Goal: Check status: Check status

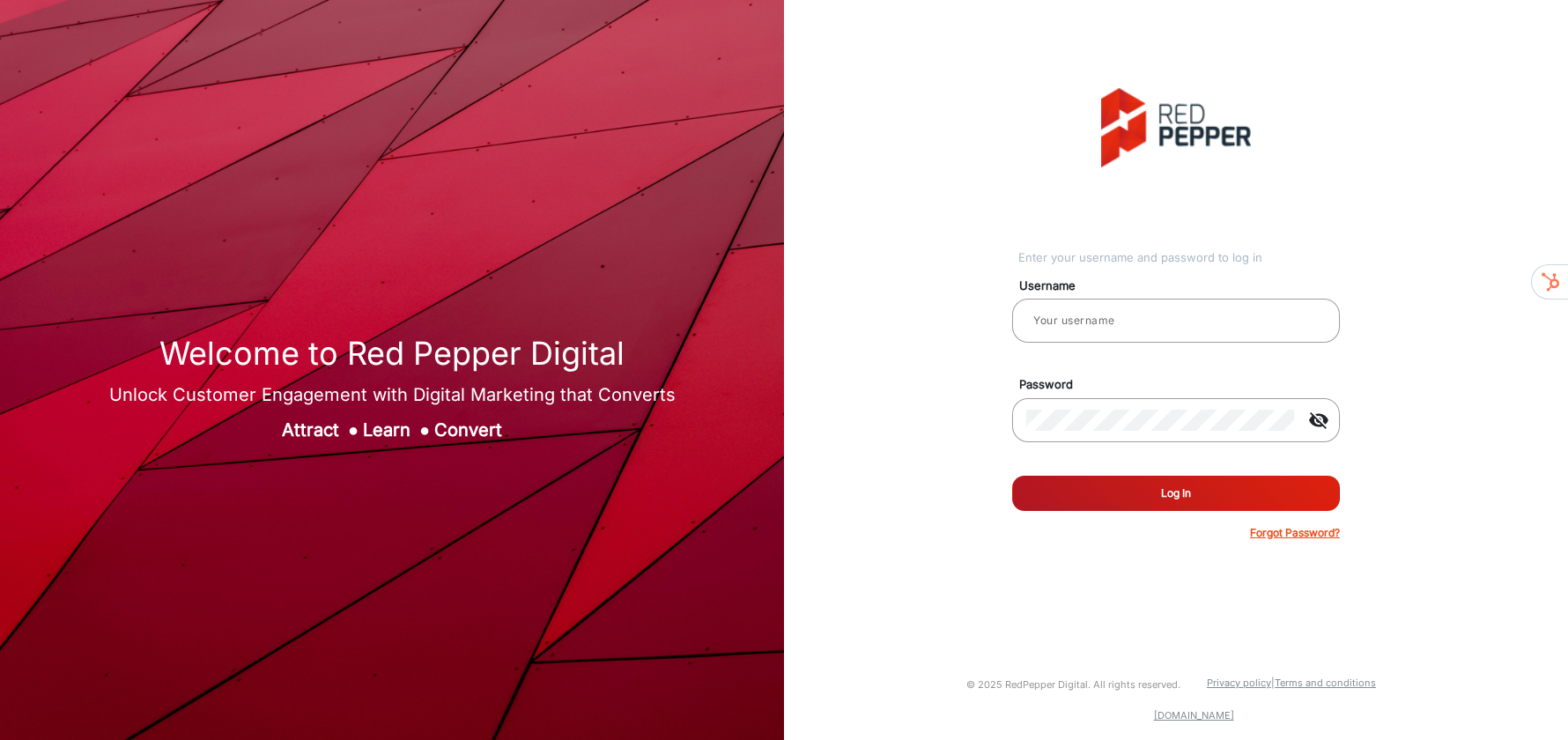
type input "[PERSON_NAME]"
click at [1103, 505] on button "Log In" at bounding box center [1176, 494] width 328 height 36
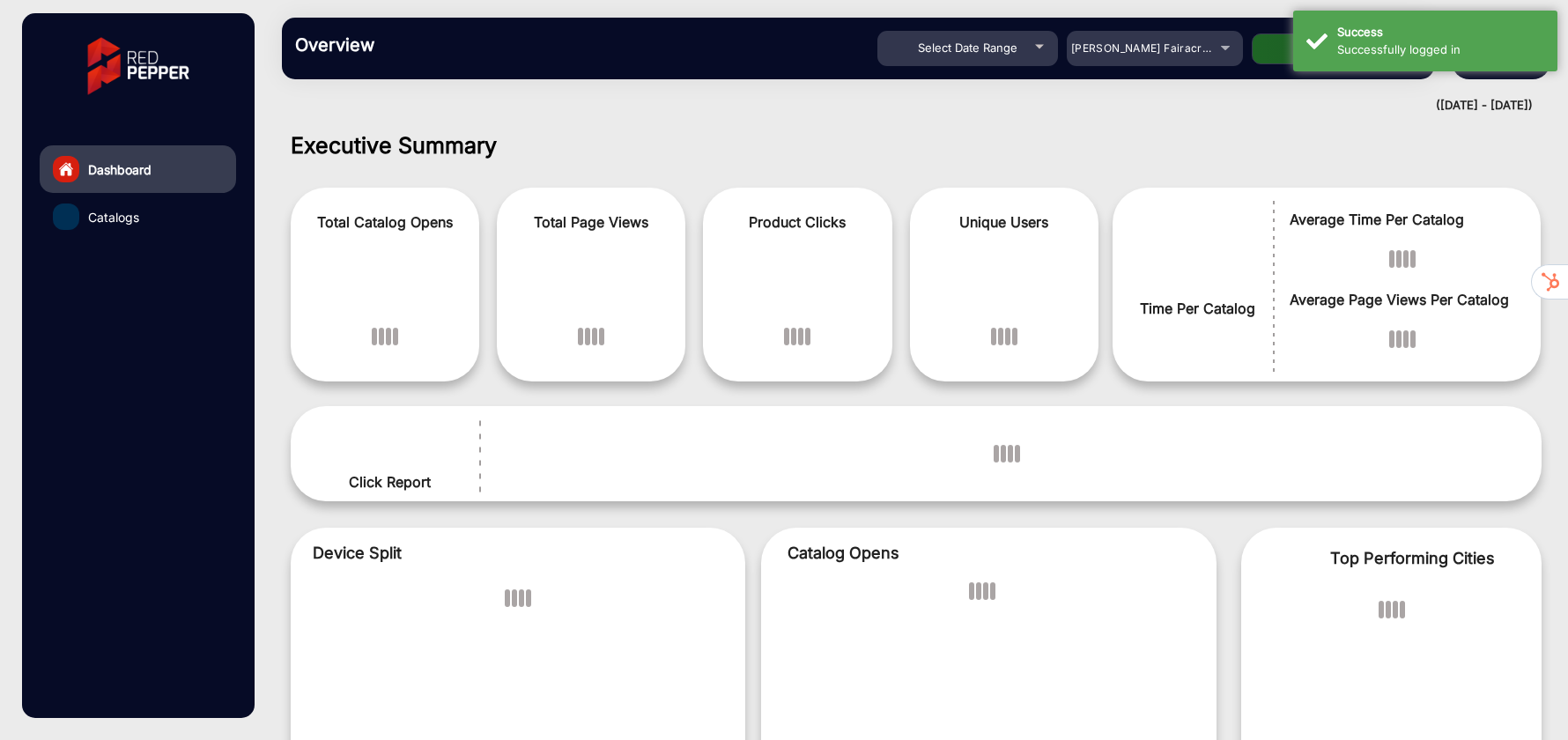
scroll to position [13, 0]
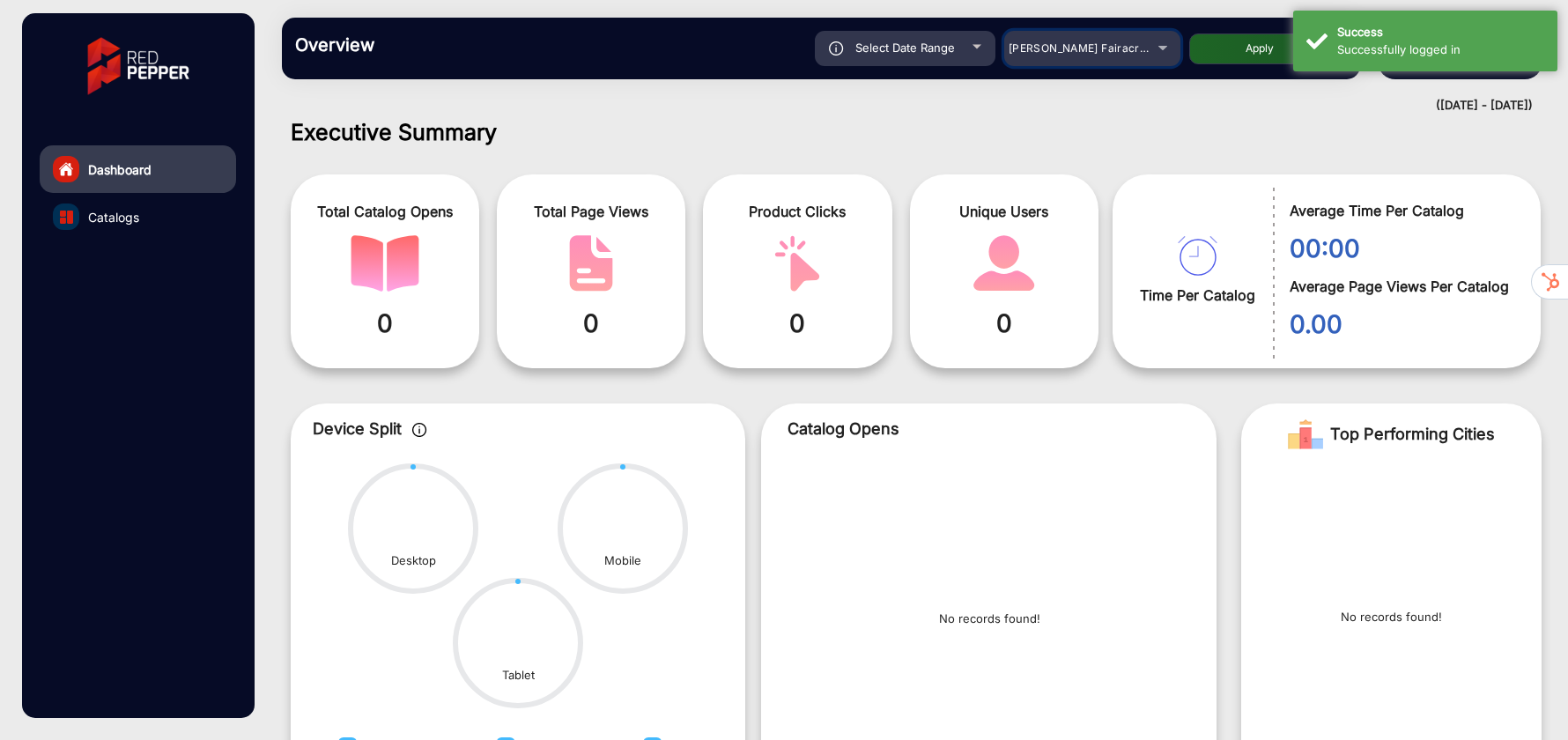
click at [1046, 48] on span "[PERSON_NAME] Fairacre Farms" at bounding box center [1096, 47] width 174 height 13
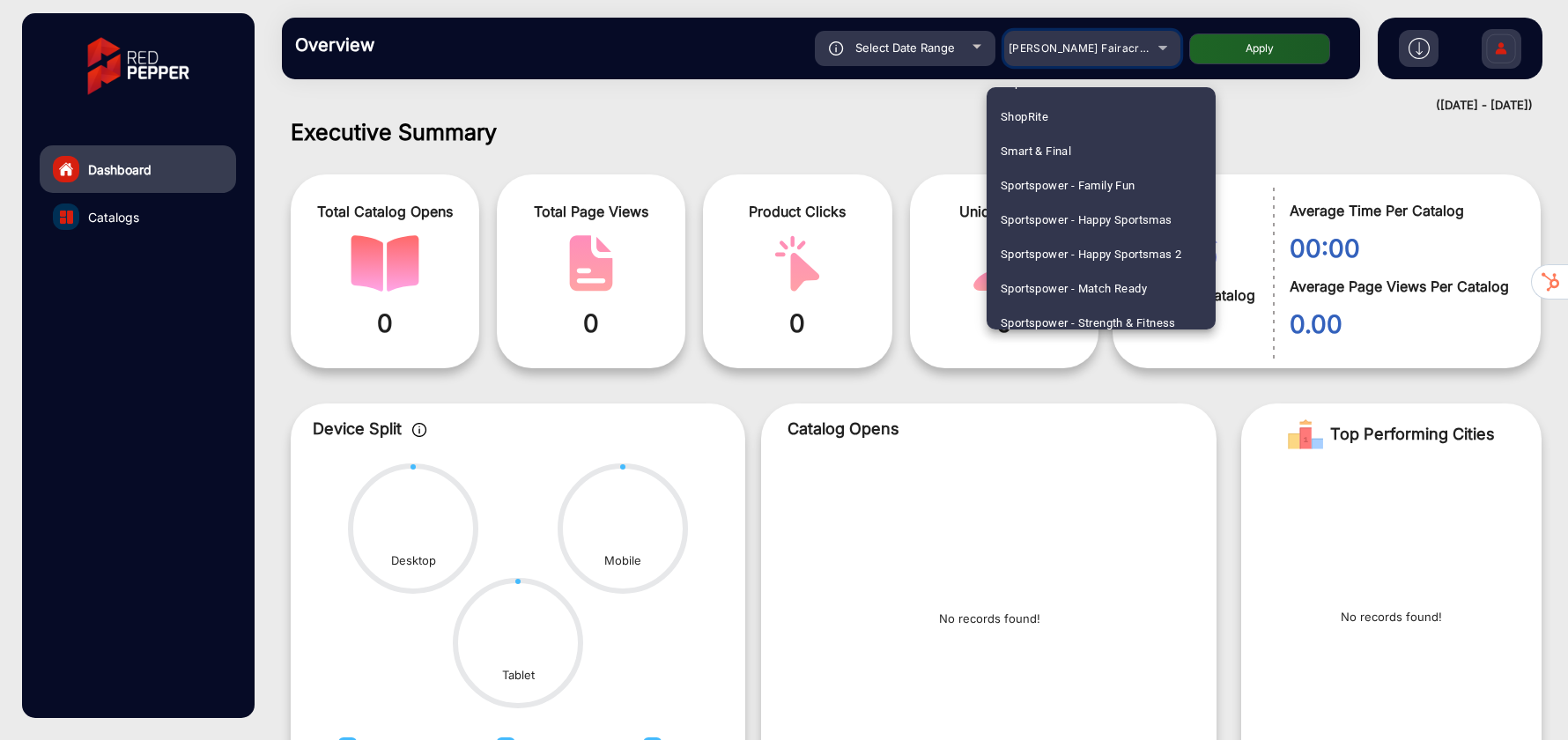
scroll to position [2009, 0]
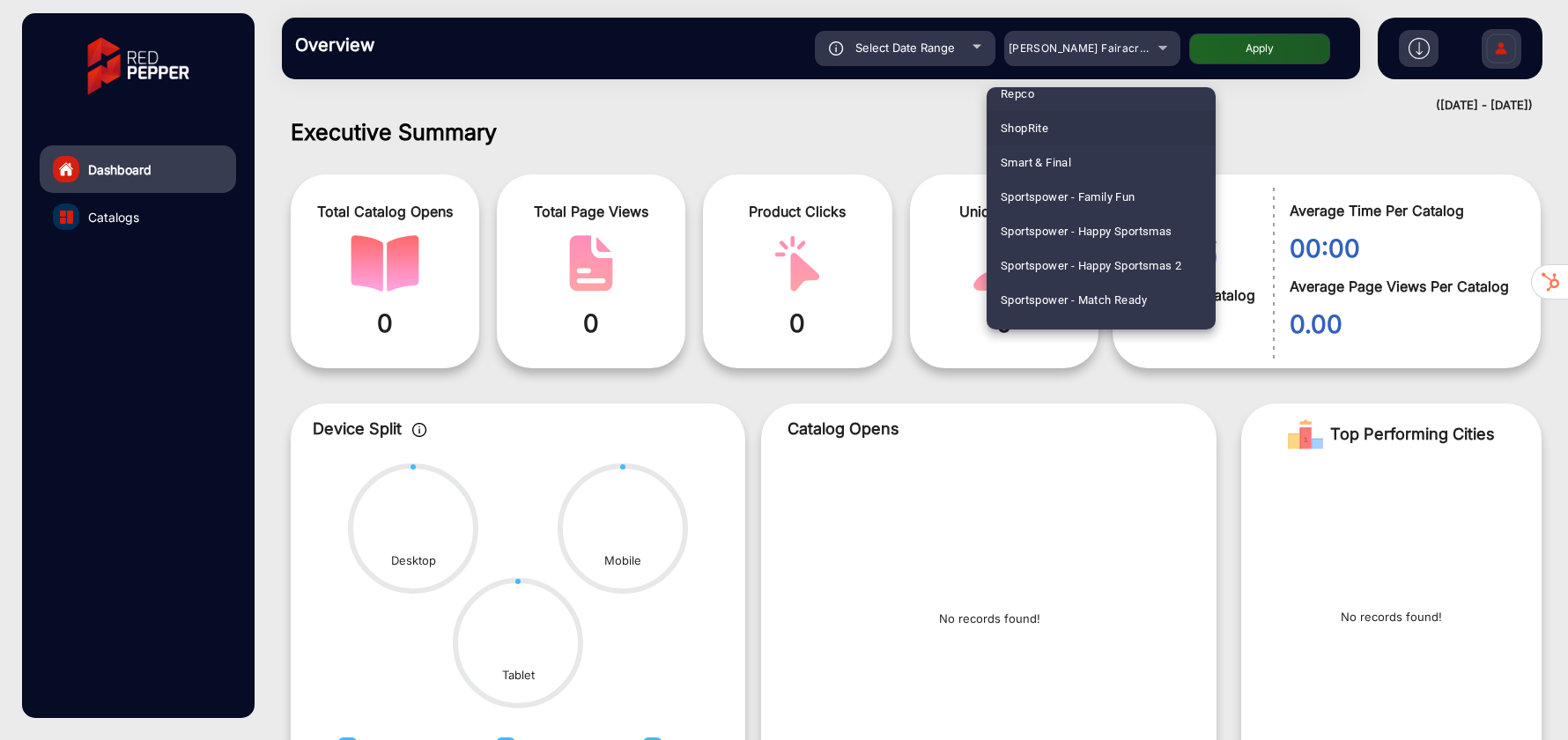
click at [1032, 124] on span "ShopRite" at bounding box center [1025, 128] width 48 height 35
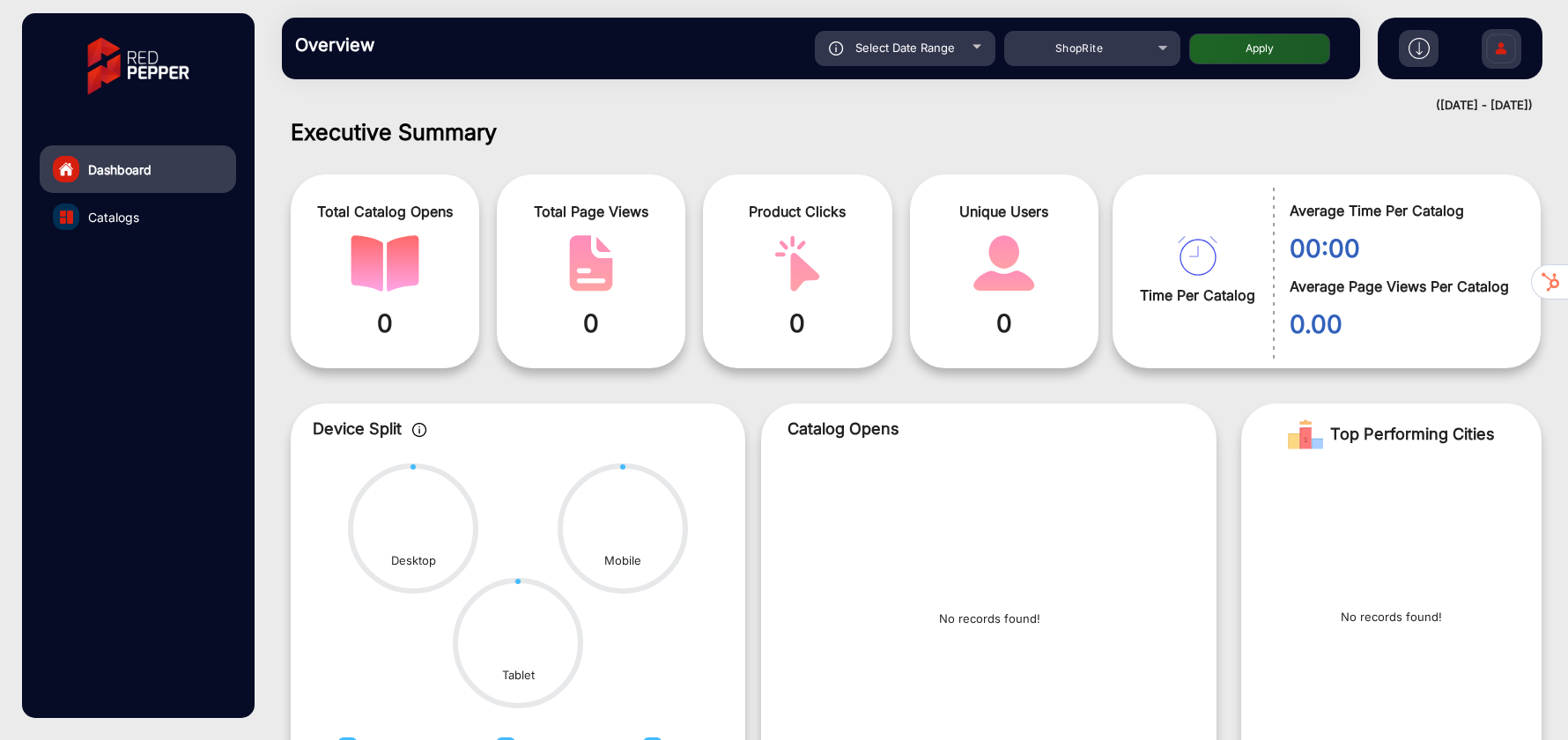
click at [1241, 46] on button "Apply" at bounding box center [1260, 48] width 141 height 31
type input "[DATE]"
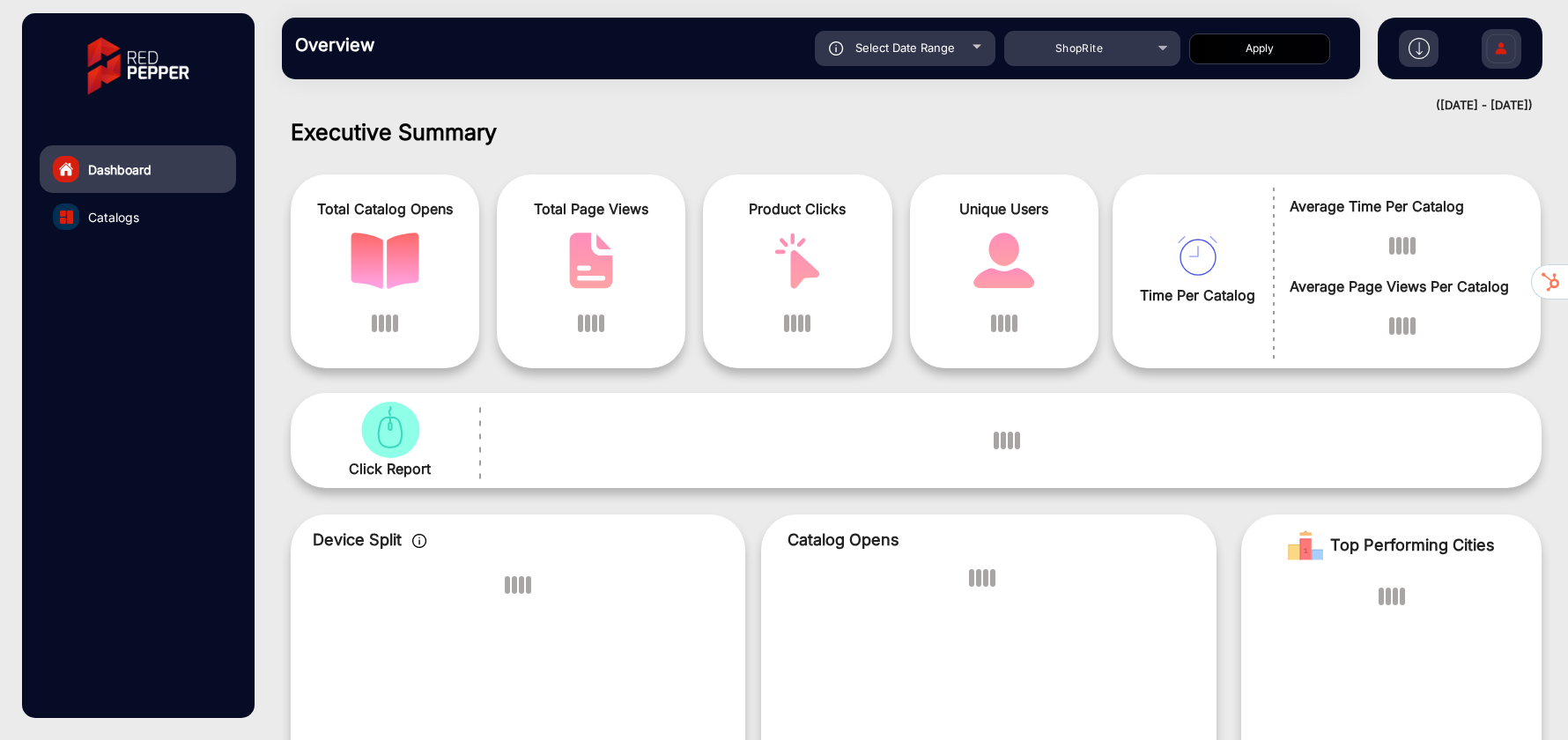
click at [939, 51] on span "Select Date Range" at bounding box center [905, 47] width 100 height 14
type input "[DATE]"
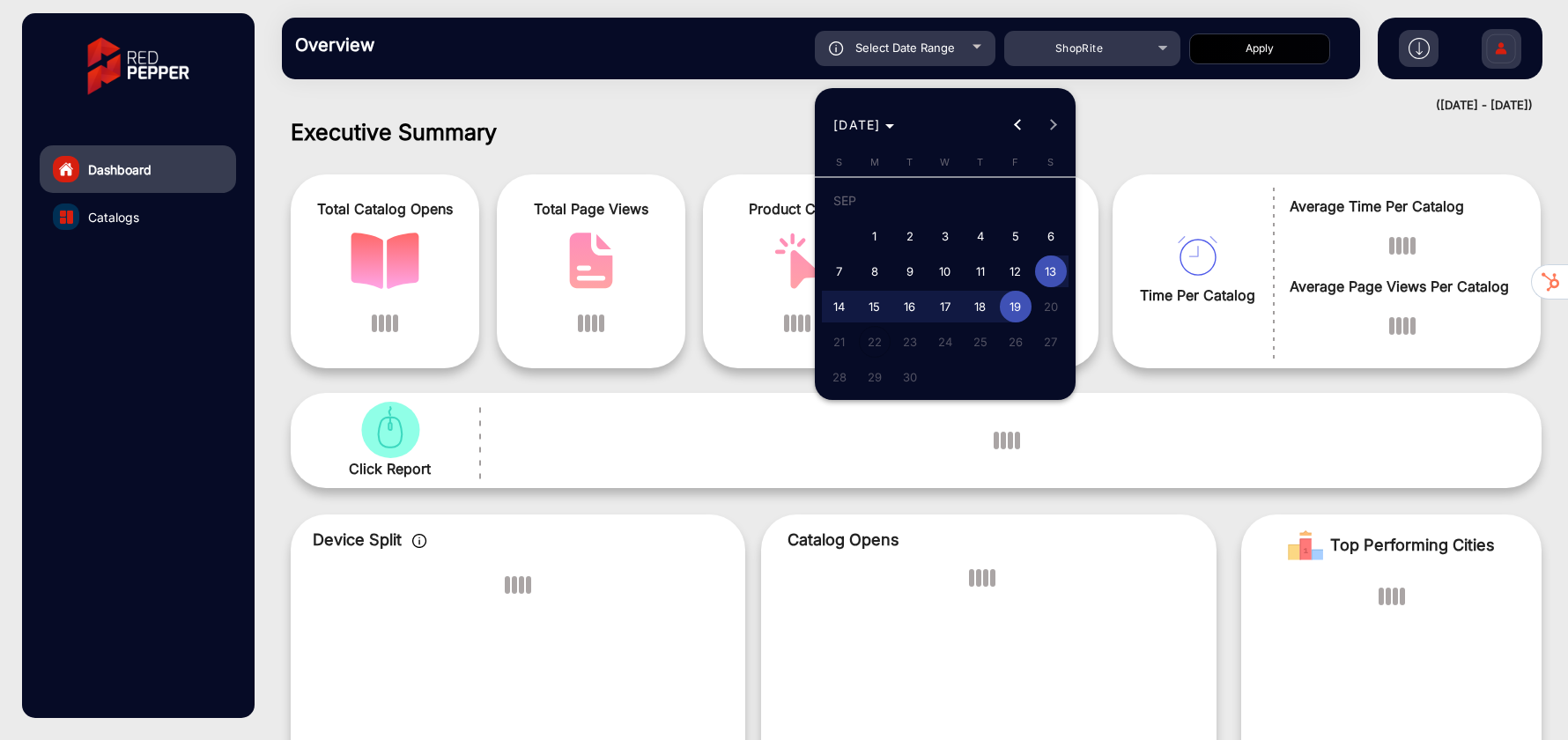
click at [716, 105] on div at bounding box center [784, 370] width 1568 height 740
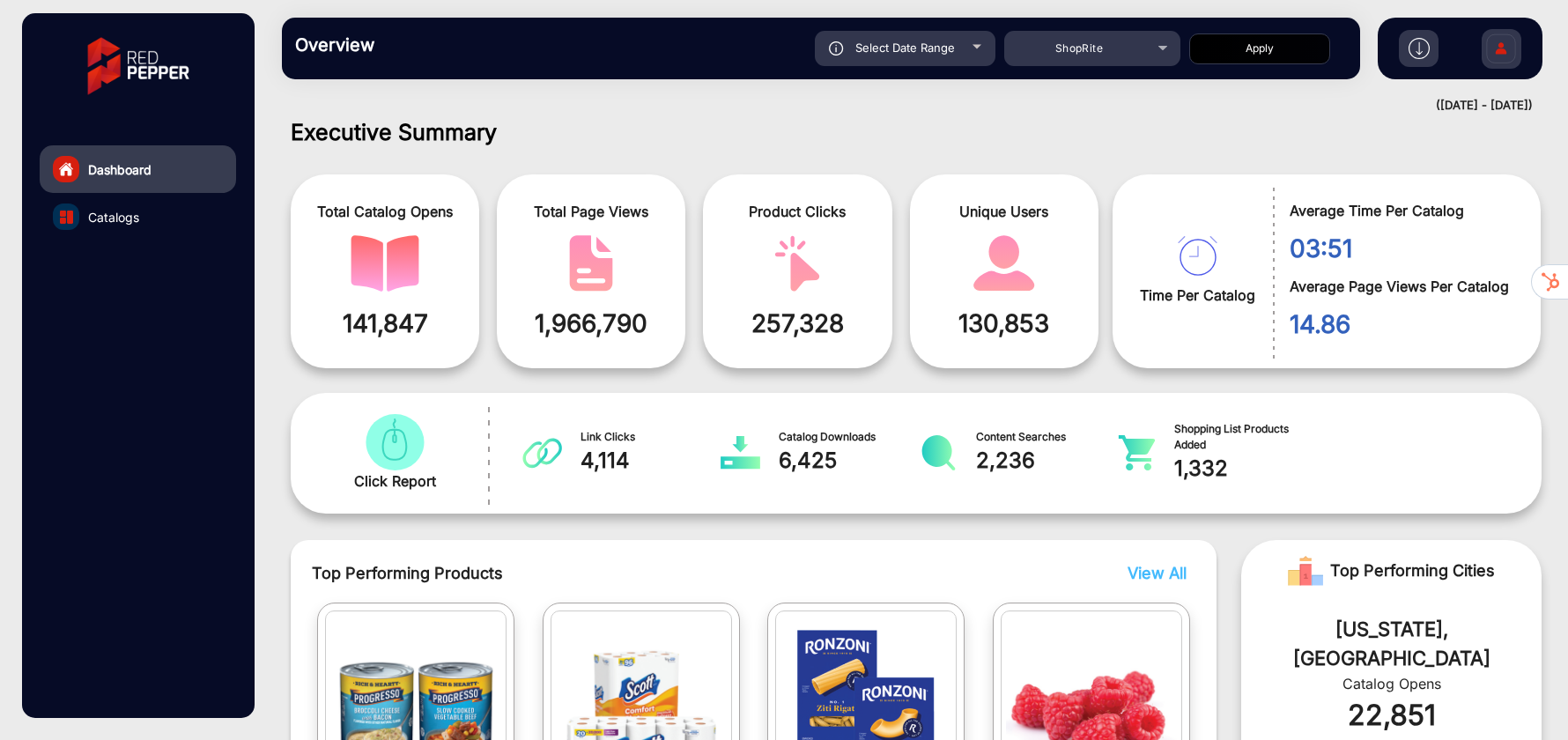
click at [724, 117] on mat-drawer-content "Overview Reports Understand what makes your customers tick and learn how they a…" at bounding box center [916, 370] width 1304 height 740
click at [645, 128] on h1 "Executive Summary" at bounding box center [917, 132] width 1251 height 27
drag, startPoint x: 1323, startPoint y: 139, endPoint x: 1222, endPoint y: 140, distance: 101.0
click at [1222, 139] on h1 "Executive Summary" at bounding box center [917, 132] width 1251 height 27
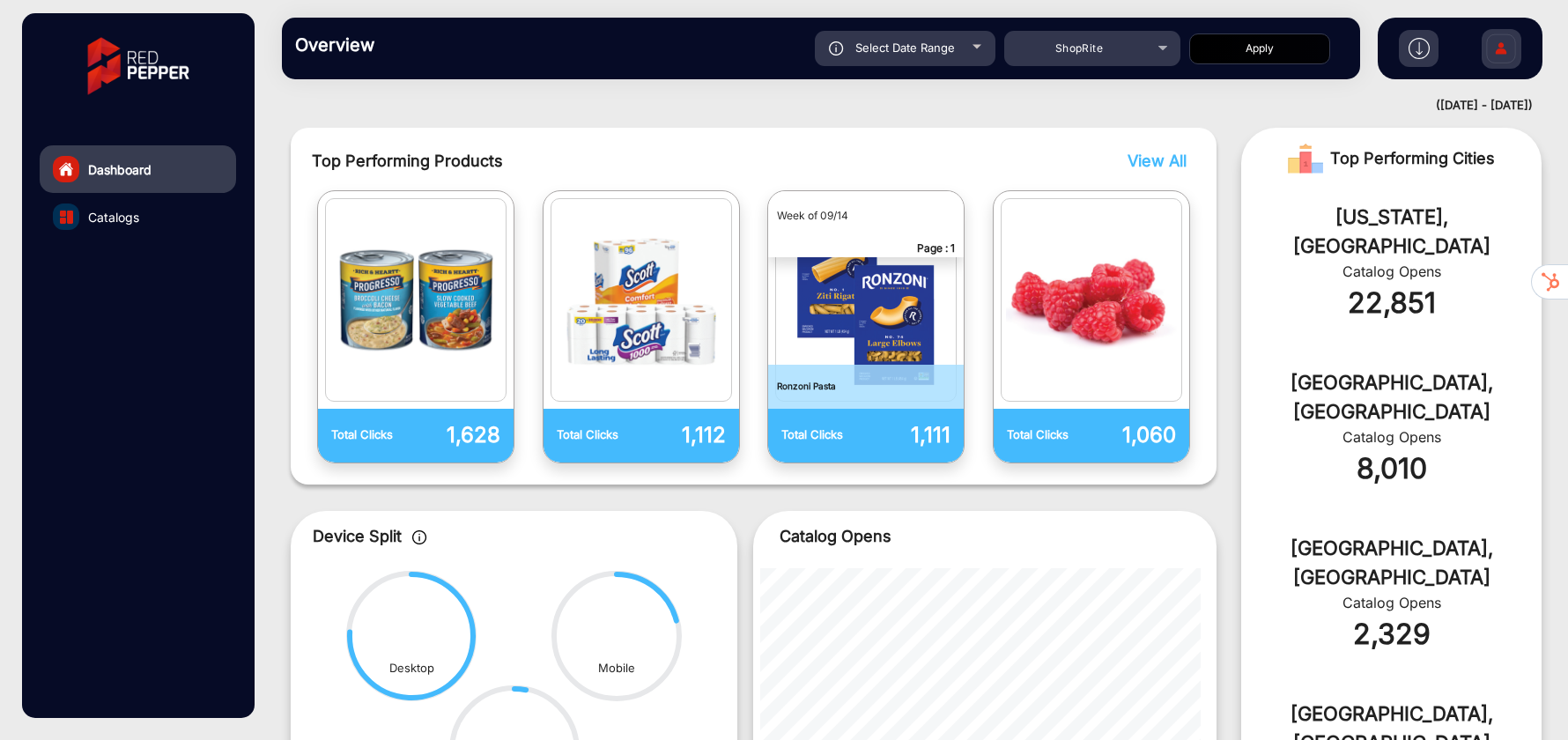
scroll to position [716, 0]
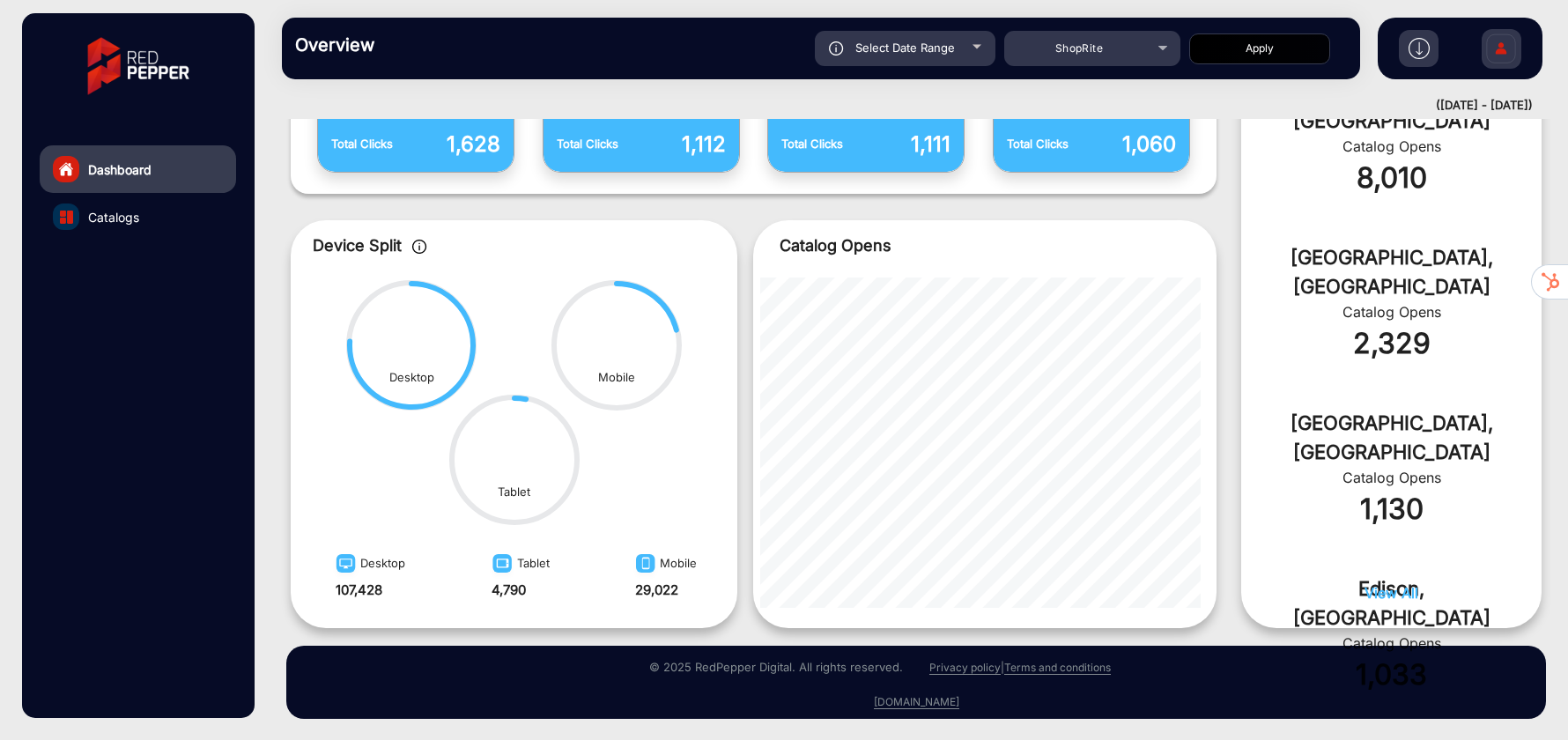
click at [562, 397] on icon at bounding box center [616, 344] width 134 height 134
click at [73, 221] on div at bounding box center [65, 217] width 27 height 27
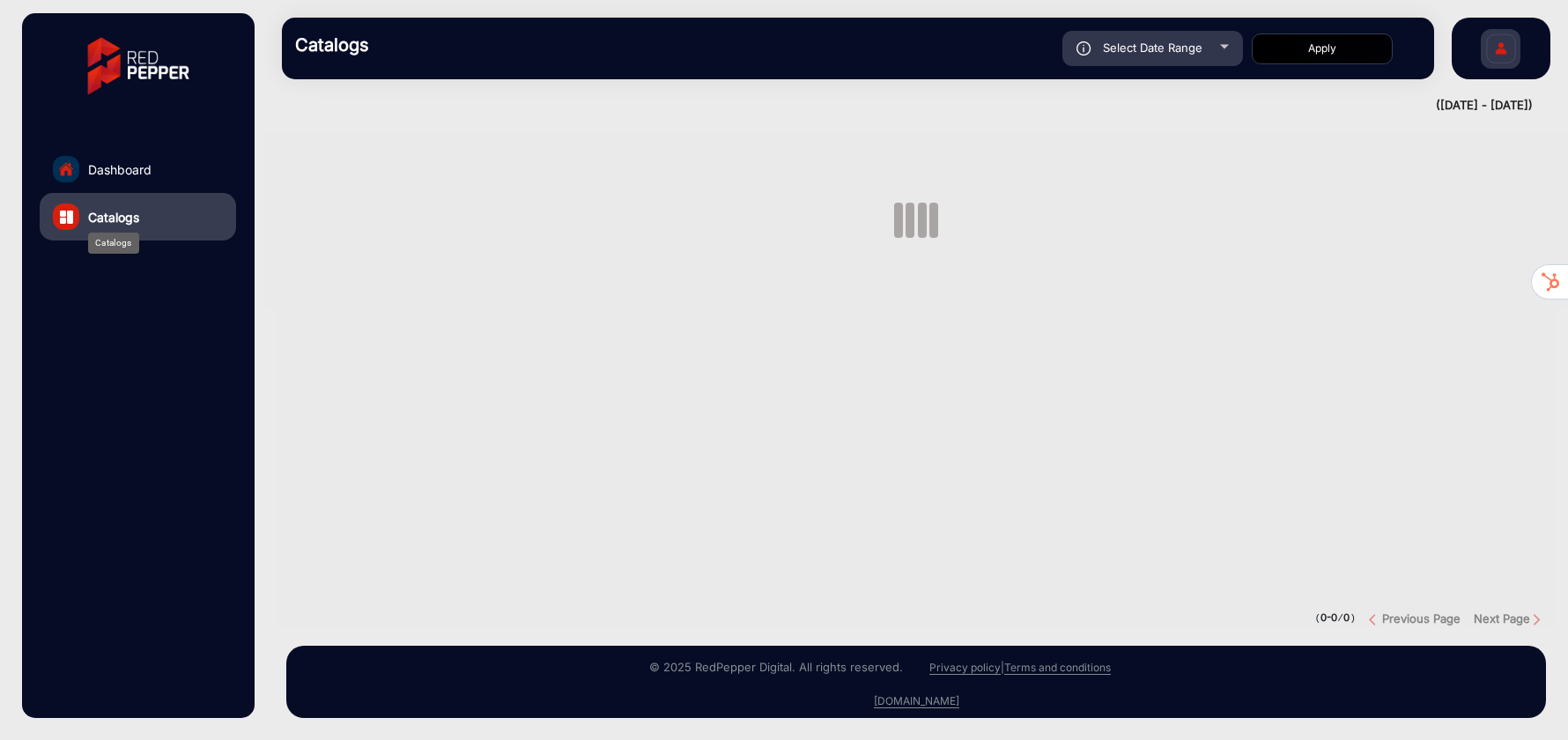
click at [99, 218] on span "Catalogs" at bounding box center [114, 217] width 51 height 19
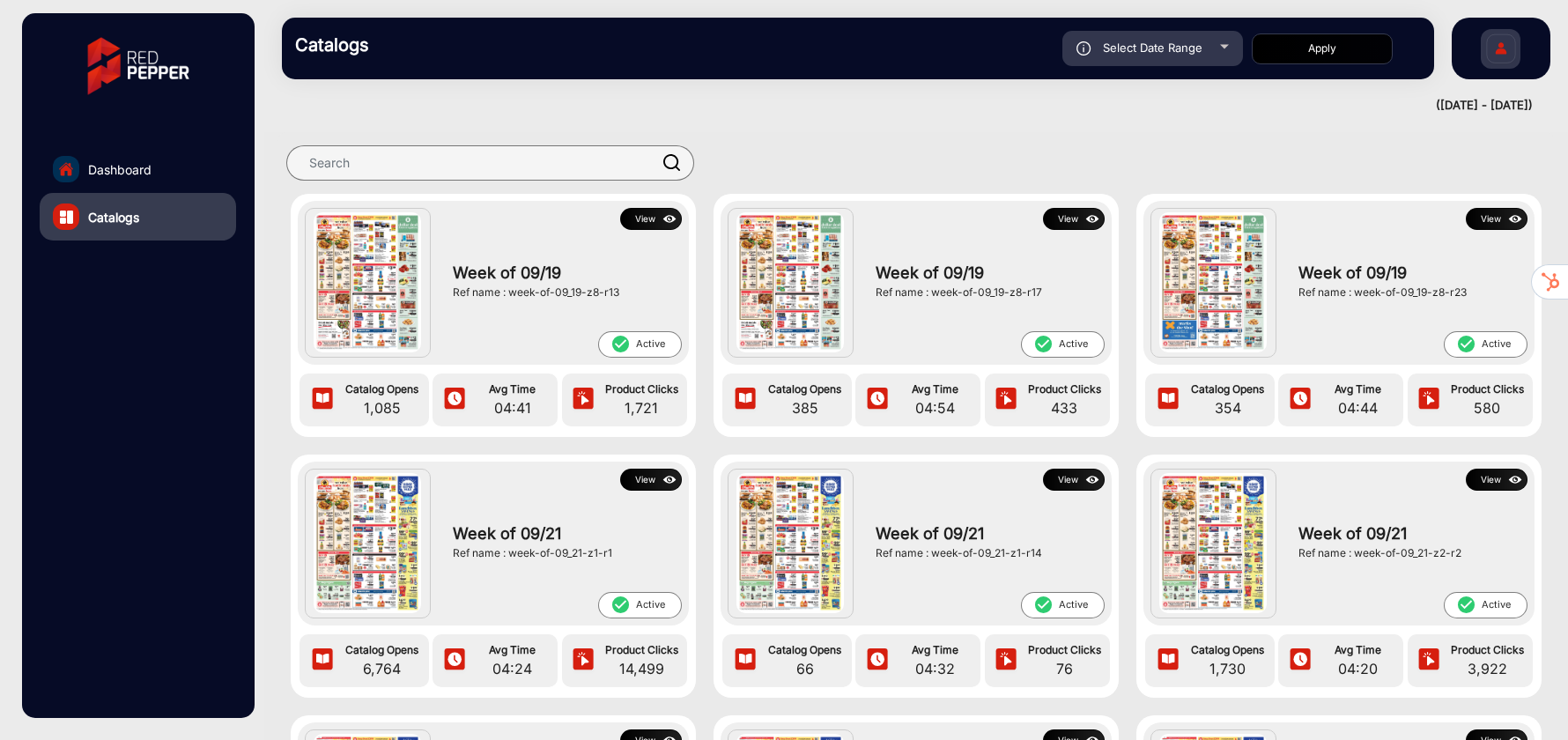
click at [636, 484] on button "View" at bounding box center [651, 480] width 61 height 22
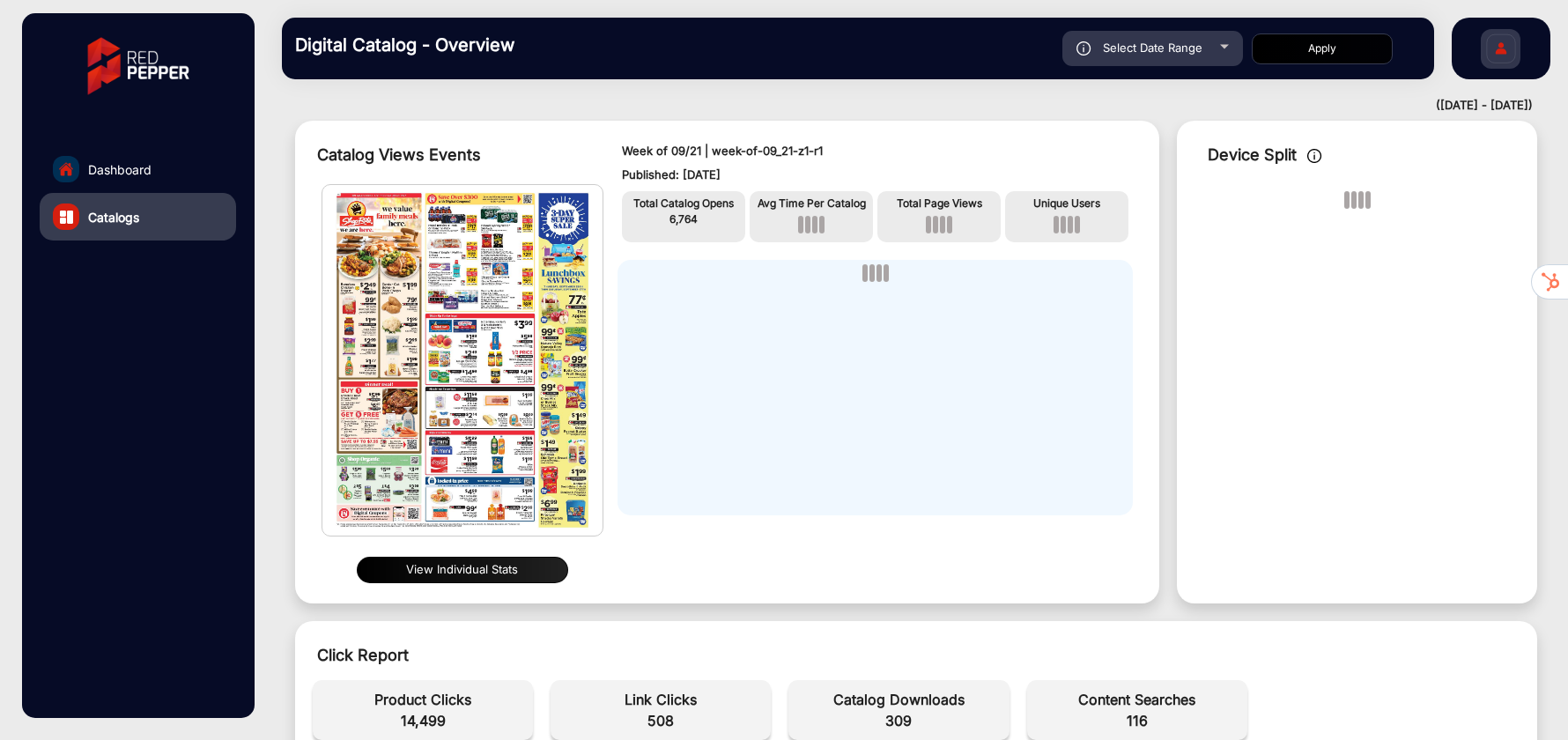
scroll to position [46, 0]
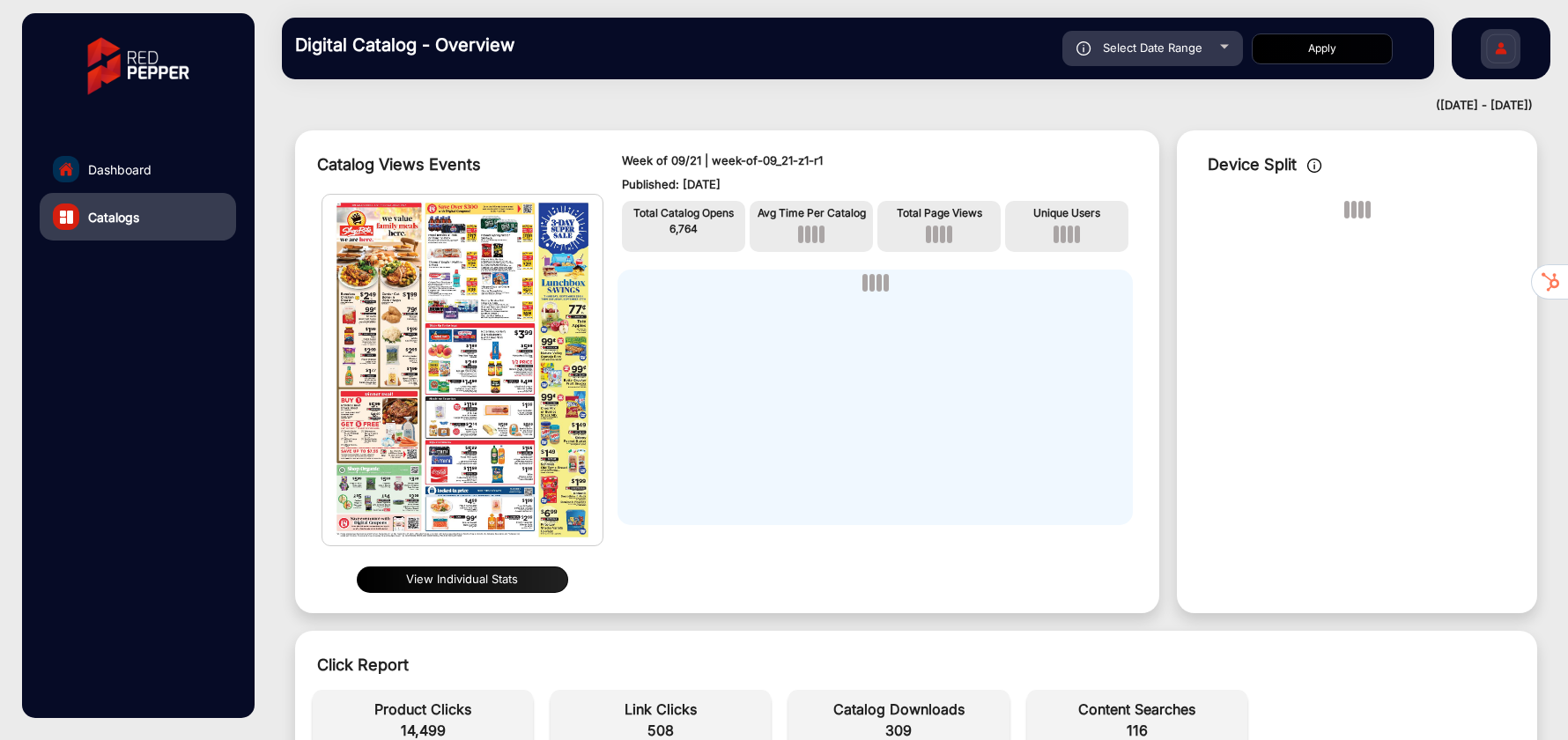
click at [476, 573] on button "View Individual Stats" at bounding box center [463, 579] width 212 height 27
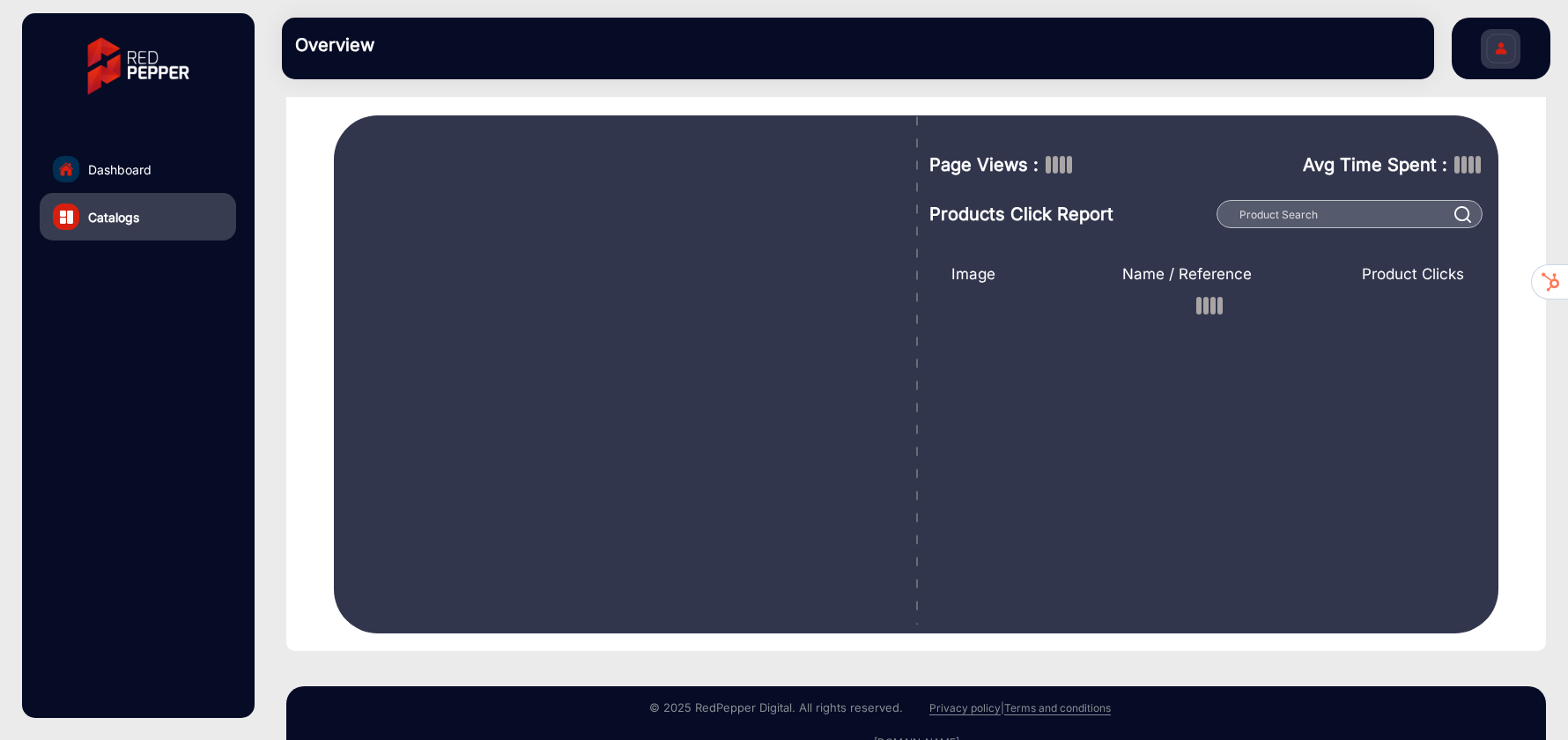
scroll to position [177, 0]
